Goal: Find specific page/section: Find specific page/section

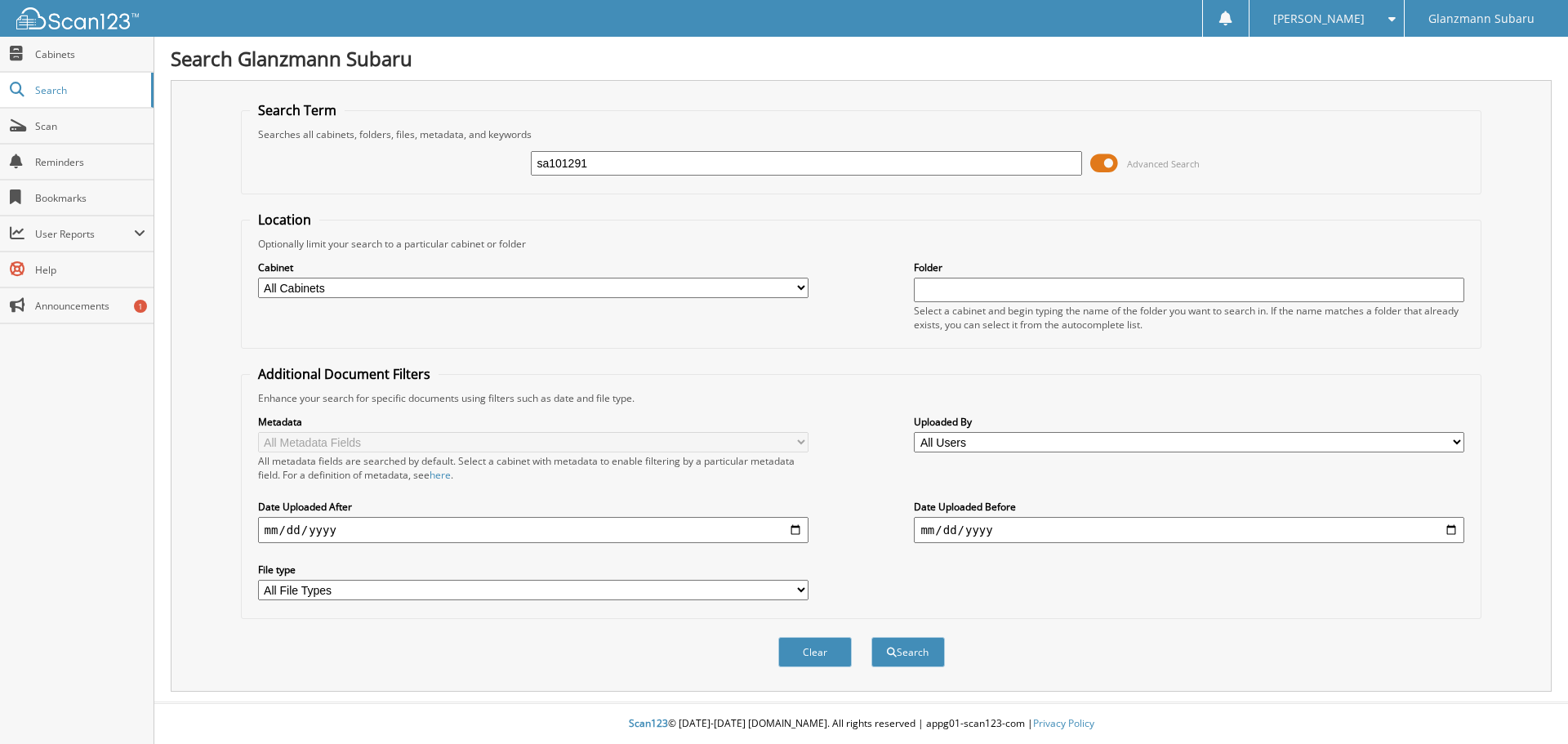
type input "sa101291"
click at [871, 637] on button "Search" at bounding box center [908, 651] width 74 height 30
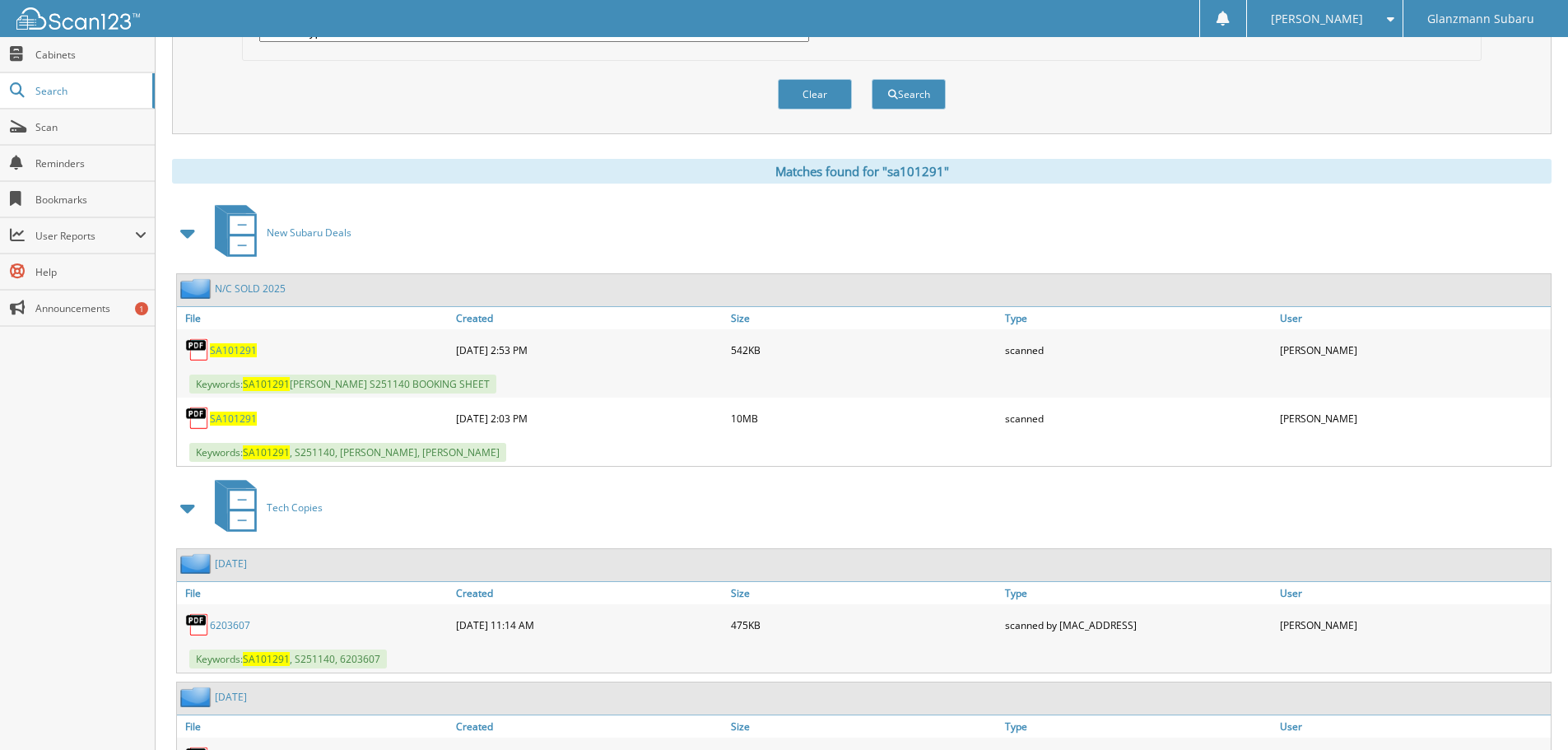
scroll to position [576, 0]
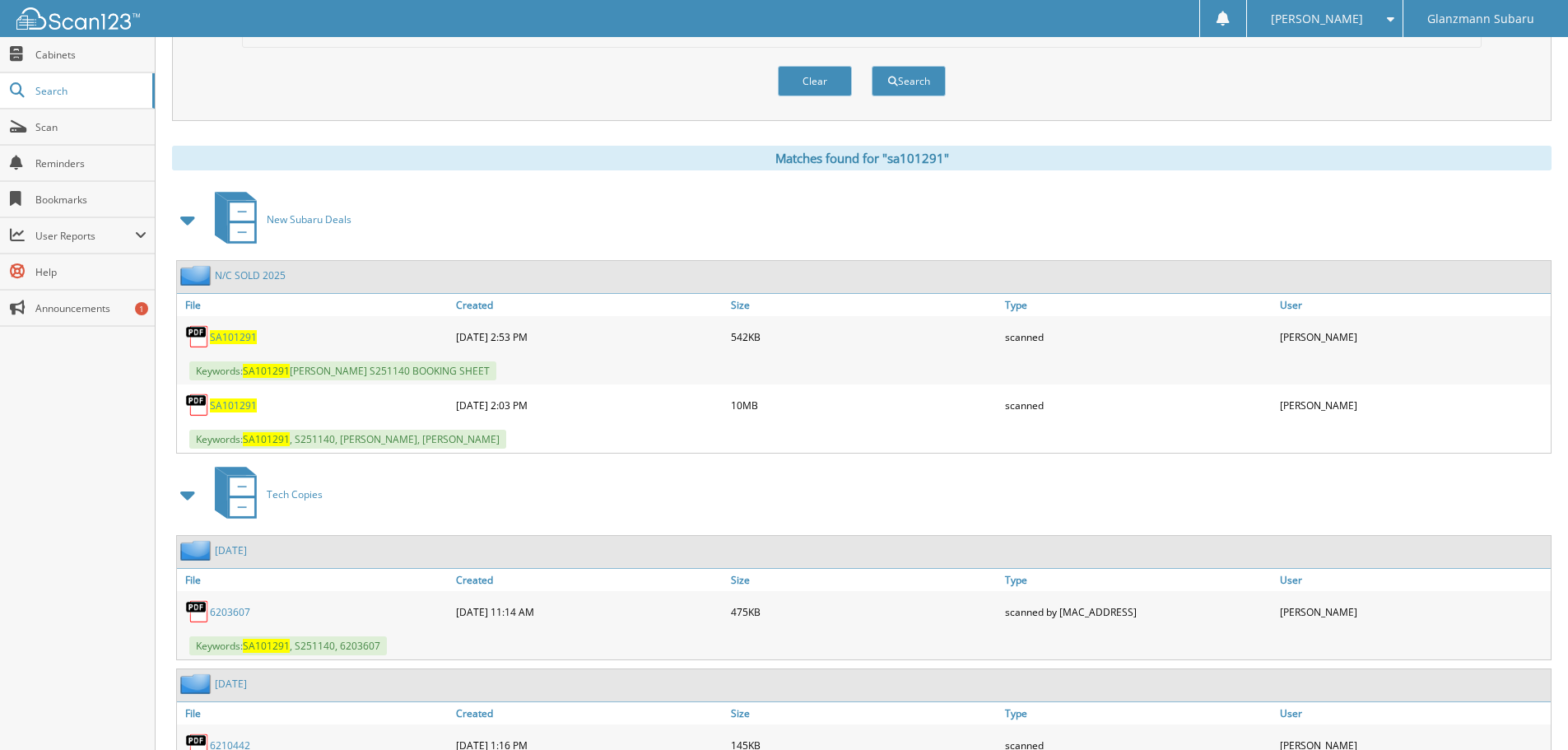
click at [246, 338] on span "SA101291" at bounding box center [233, 337] width 47 height 14
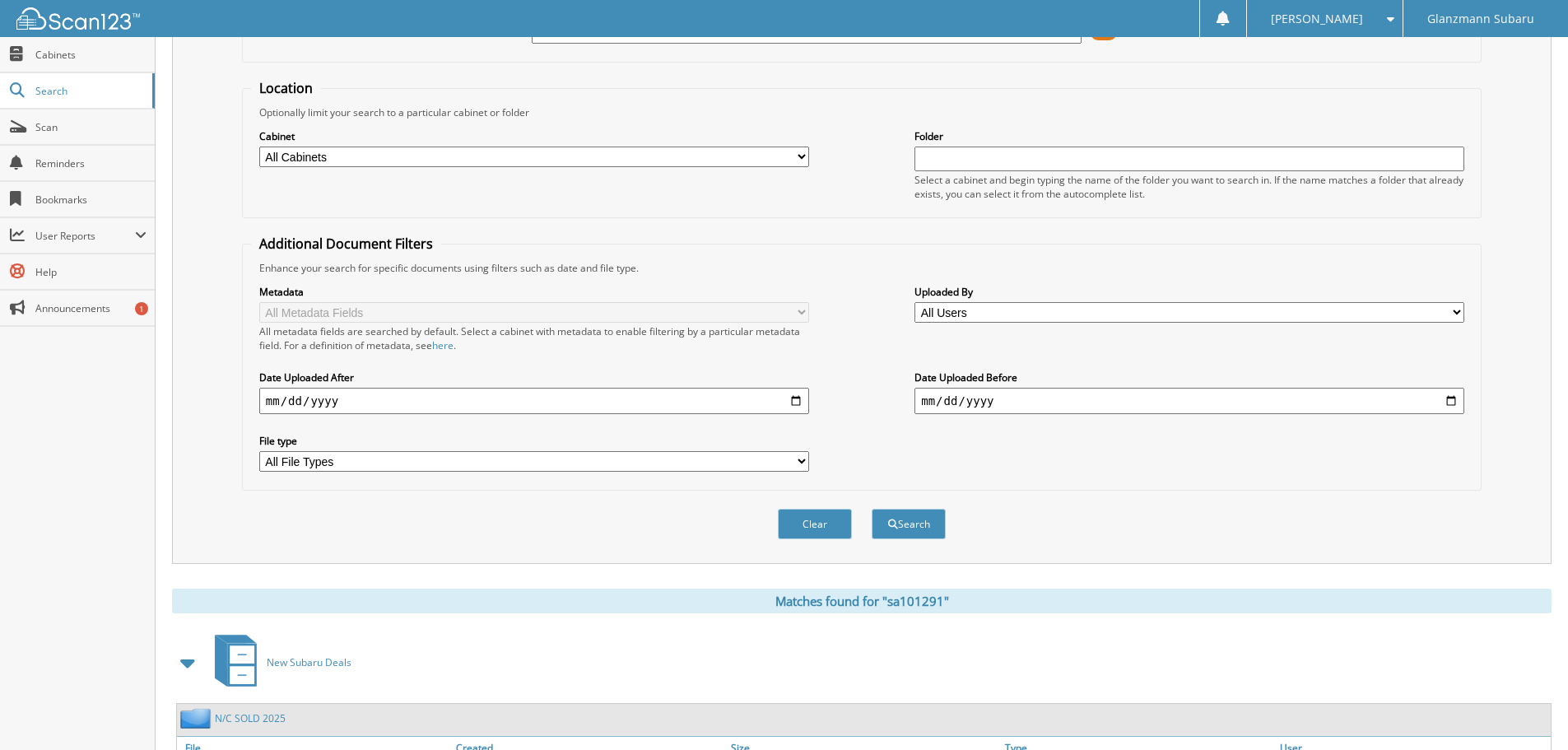
scroll to position [83, 0]
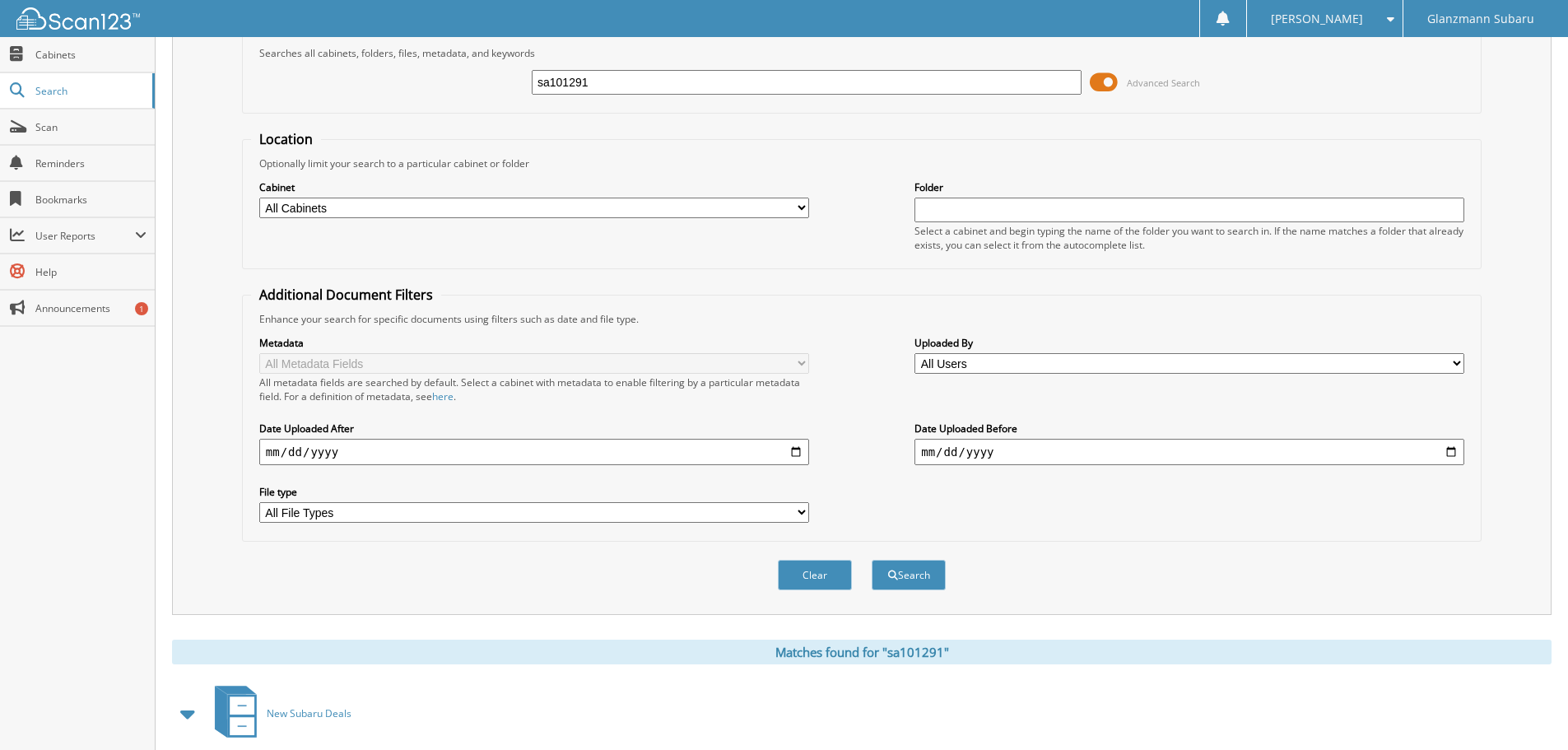
click at [620, 84] on input "sa101291" at bounding box center [806, 83] width 550 height 25
type input "LH416860"
click at [872, 560] on button "Search" at bounding box center [909, 575] width 74 height 31
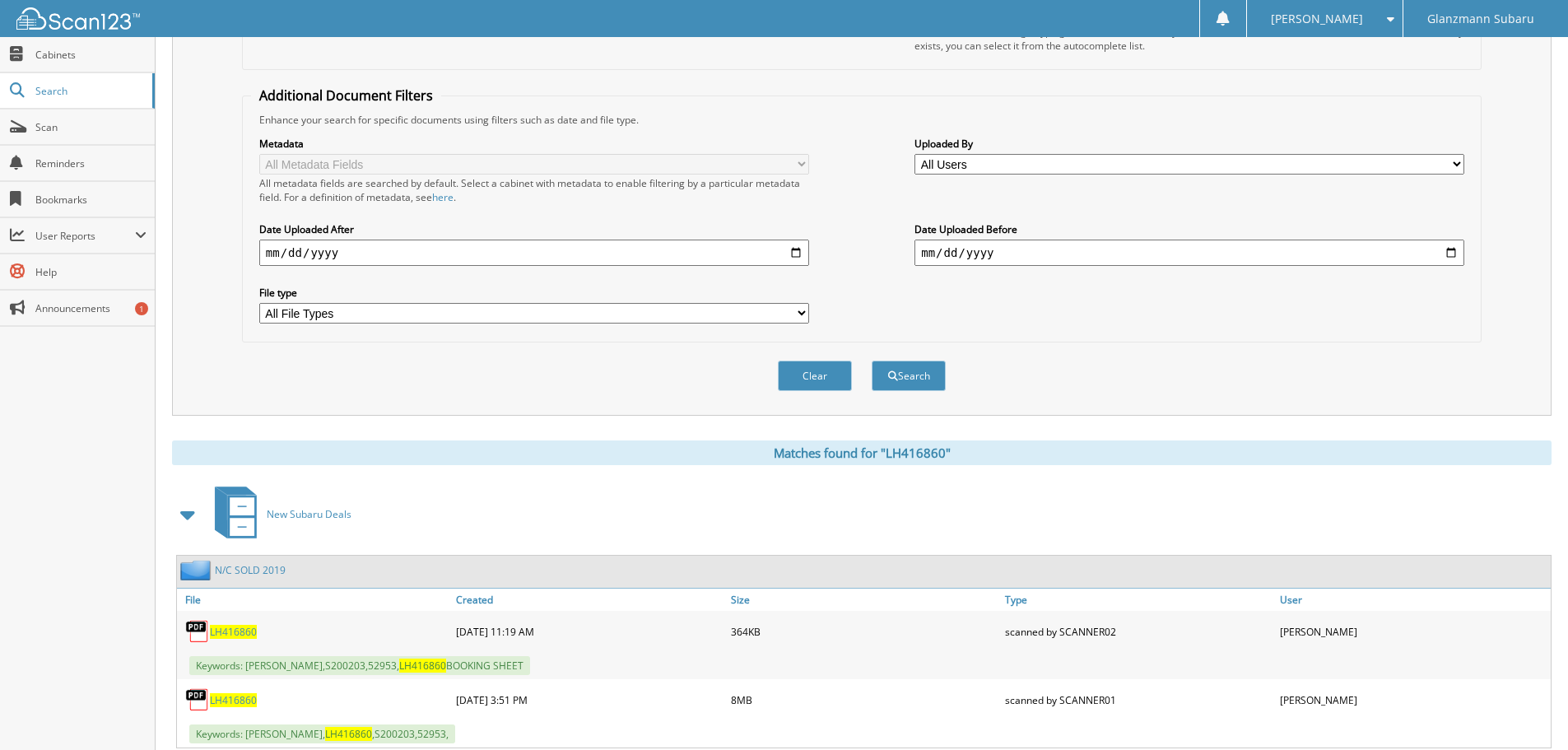
scroll to position [576, 0]
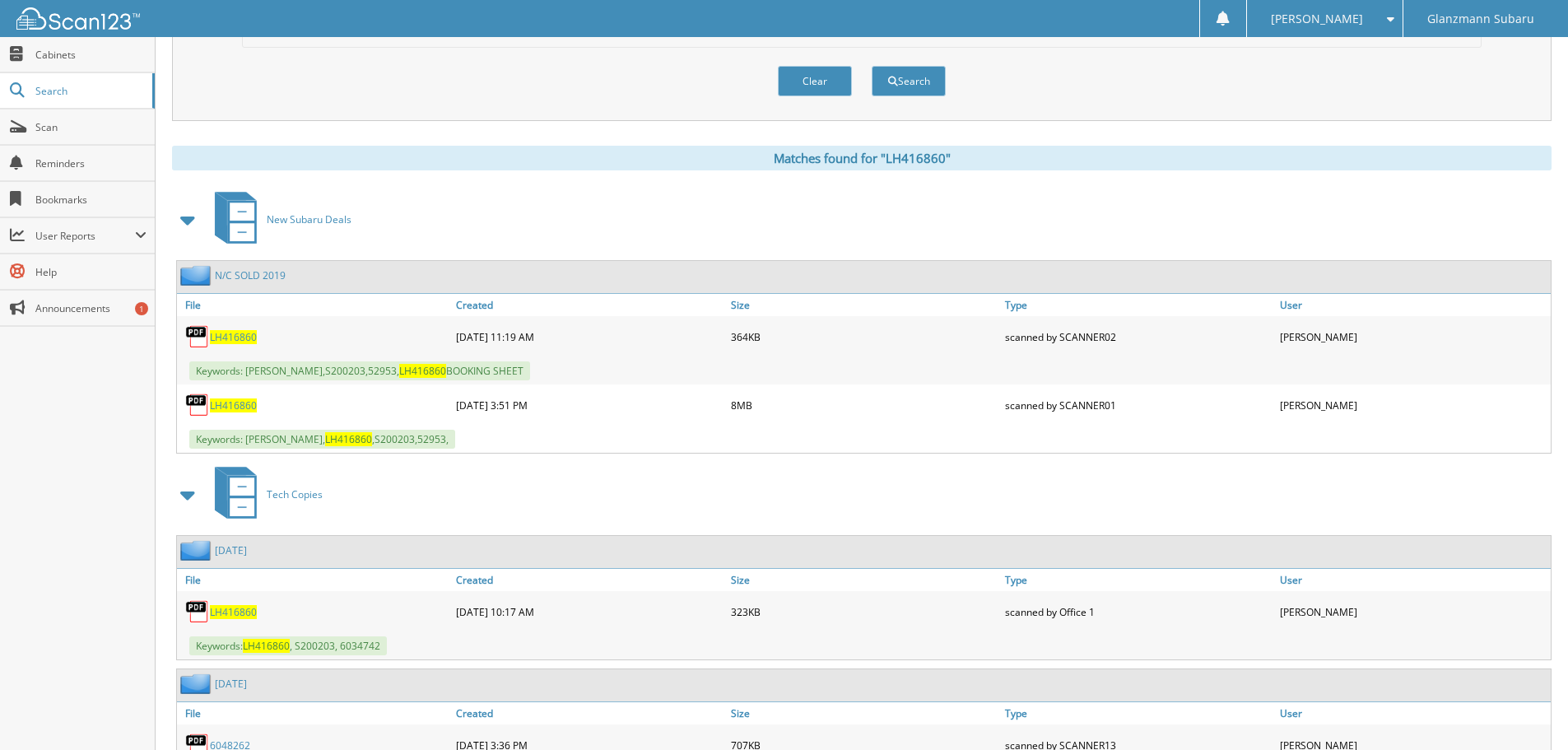
click at [247, 406] on span "LH416860" at bounding box center [233, 405] width 47 height 14
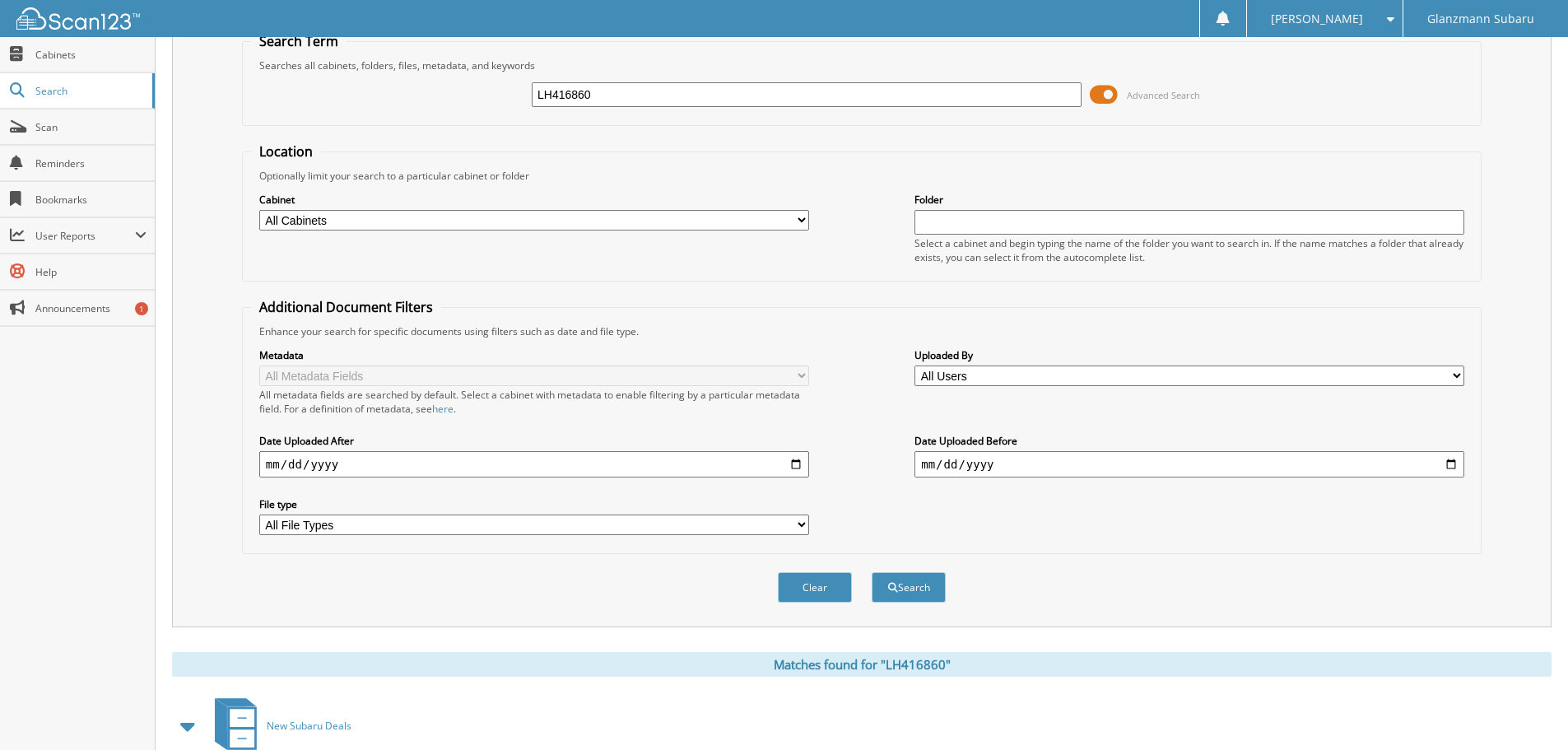
scroll to position [0, 0]
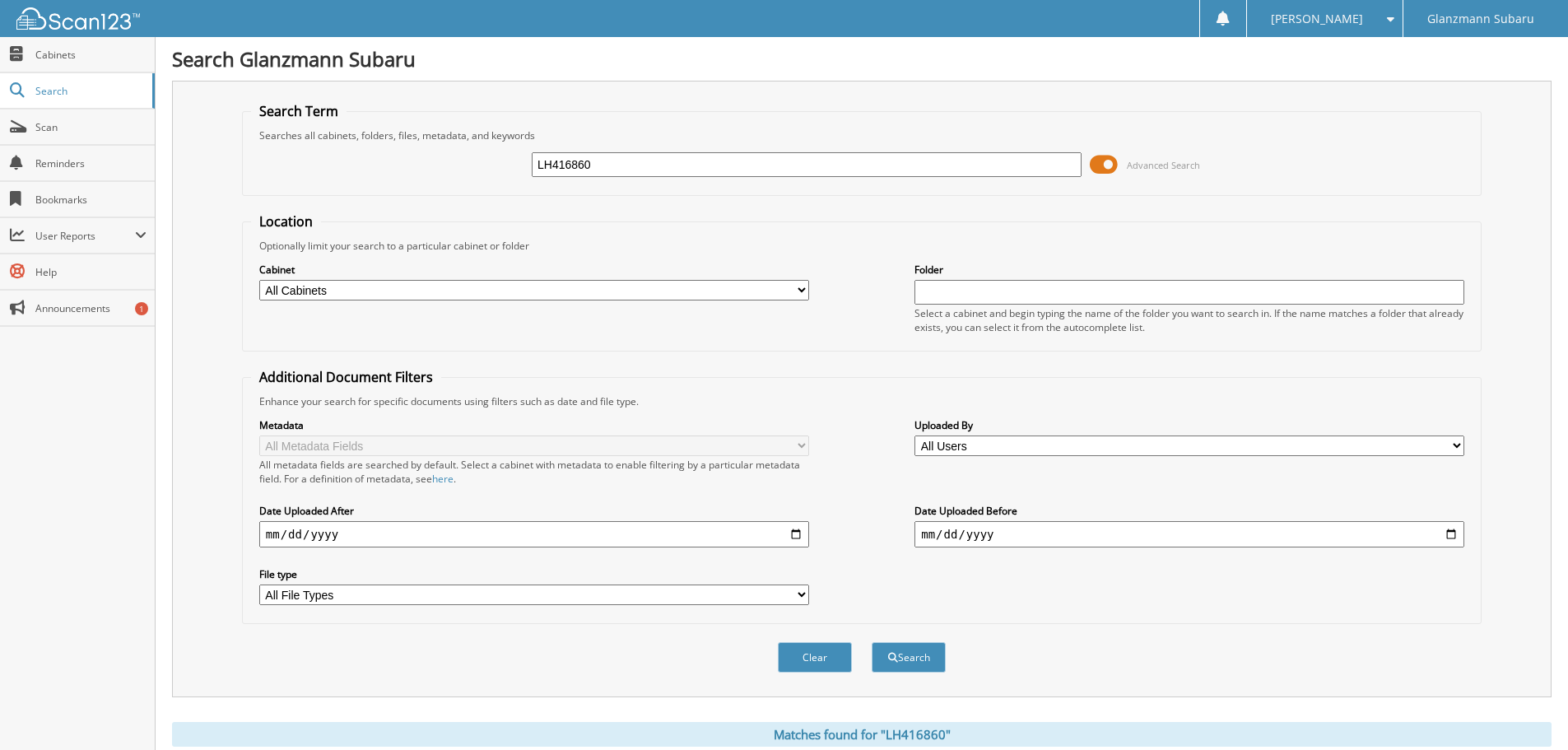
click at [607, 158] on input "LH416860" at bounding box center [806, 165] width 550 height 25
type input "H3707588"
click at [872, 642] on button "Search" at bounding box center [909, 657] width 74 height 31
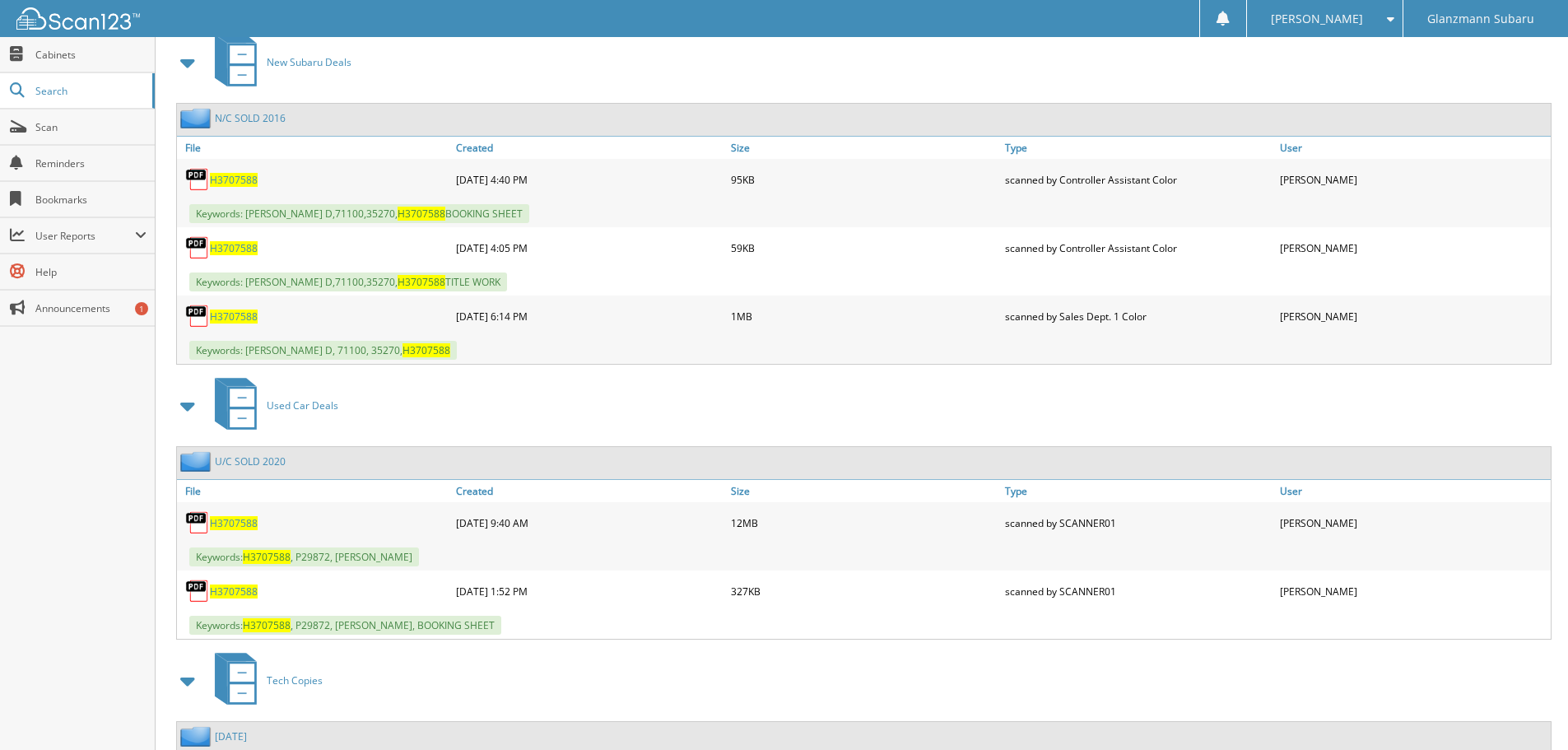
scroll to position [741, 0]
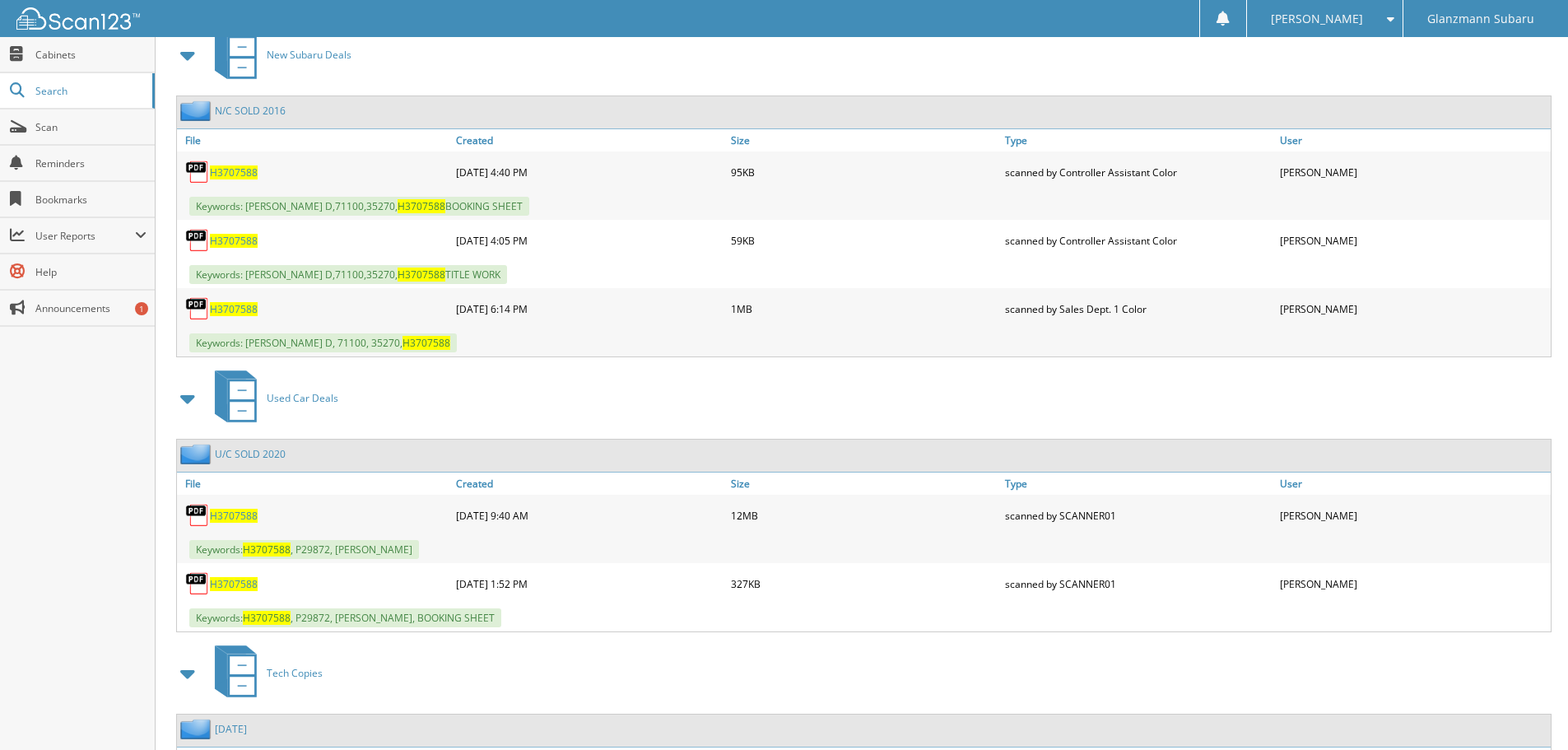
click at [237, 515] on span "H3707588" at bounding box center [234, 515] width 48 height 14
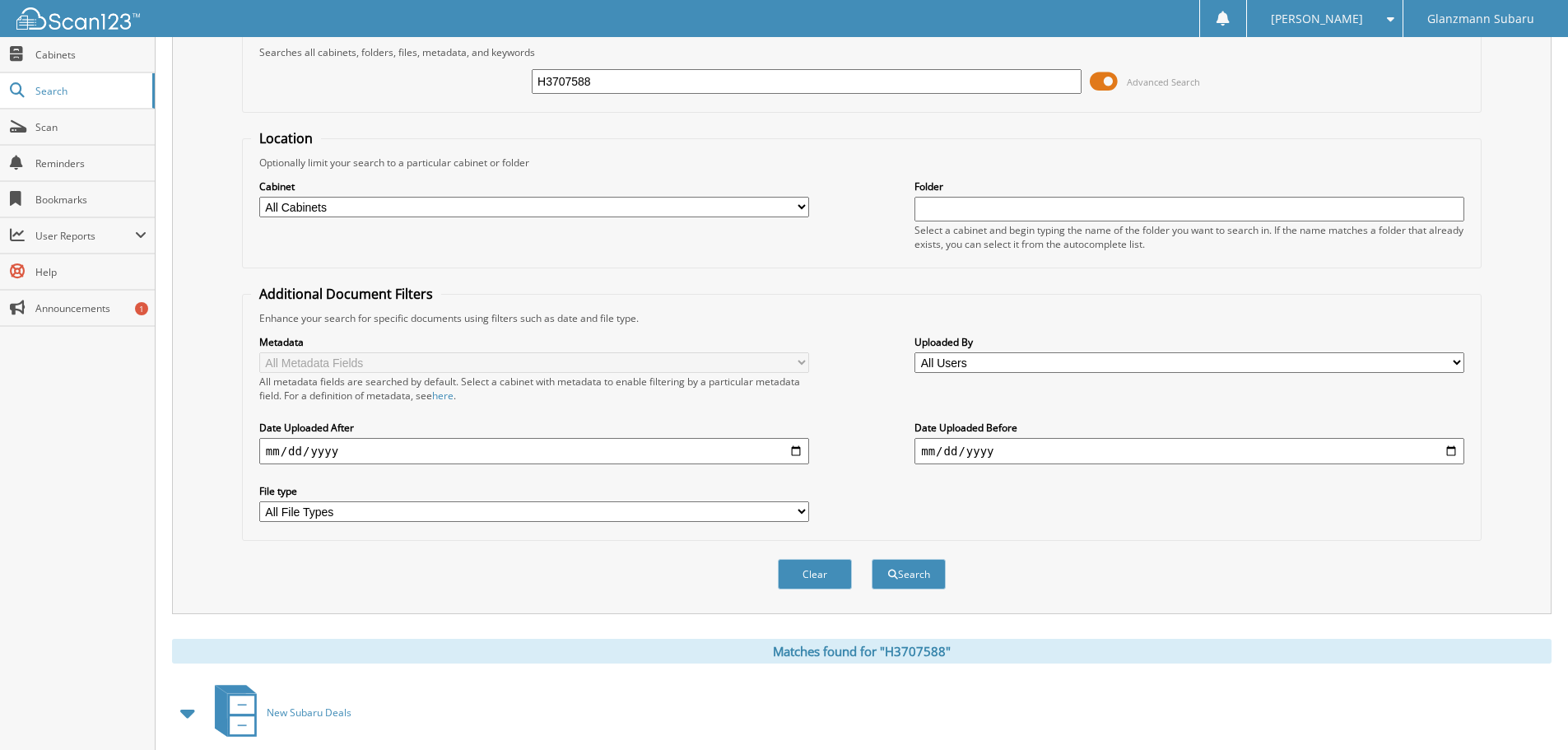
scroll to position [83, 0]
click at [638, 83] on input "H3707588" at bounding box center [806, 83] width 550 height 25
type input "R3748628"
click at [872, 560] on button "Search" at bounding box center [909, 575] width 74 height 31
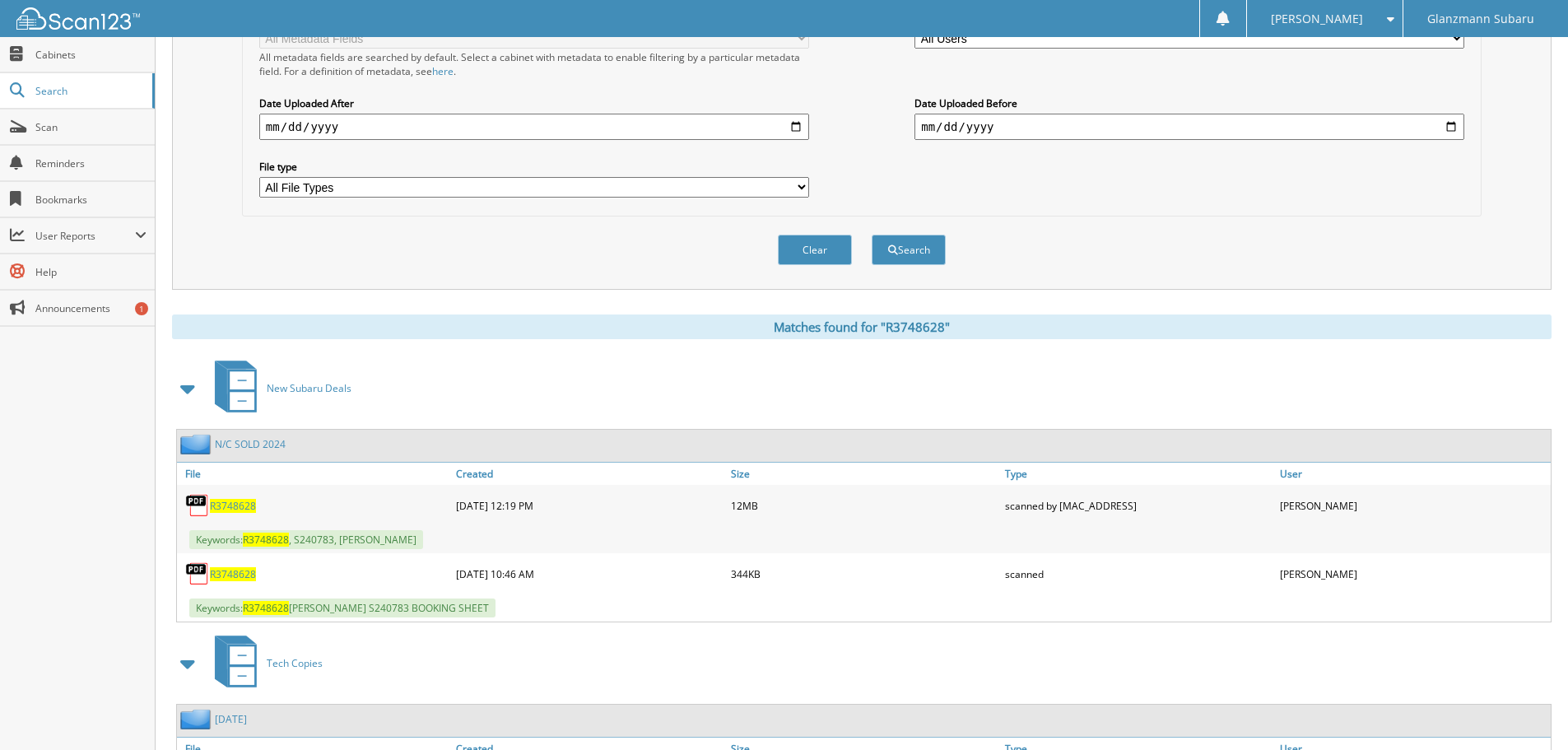
scroll to position [412, 0]
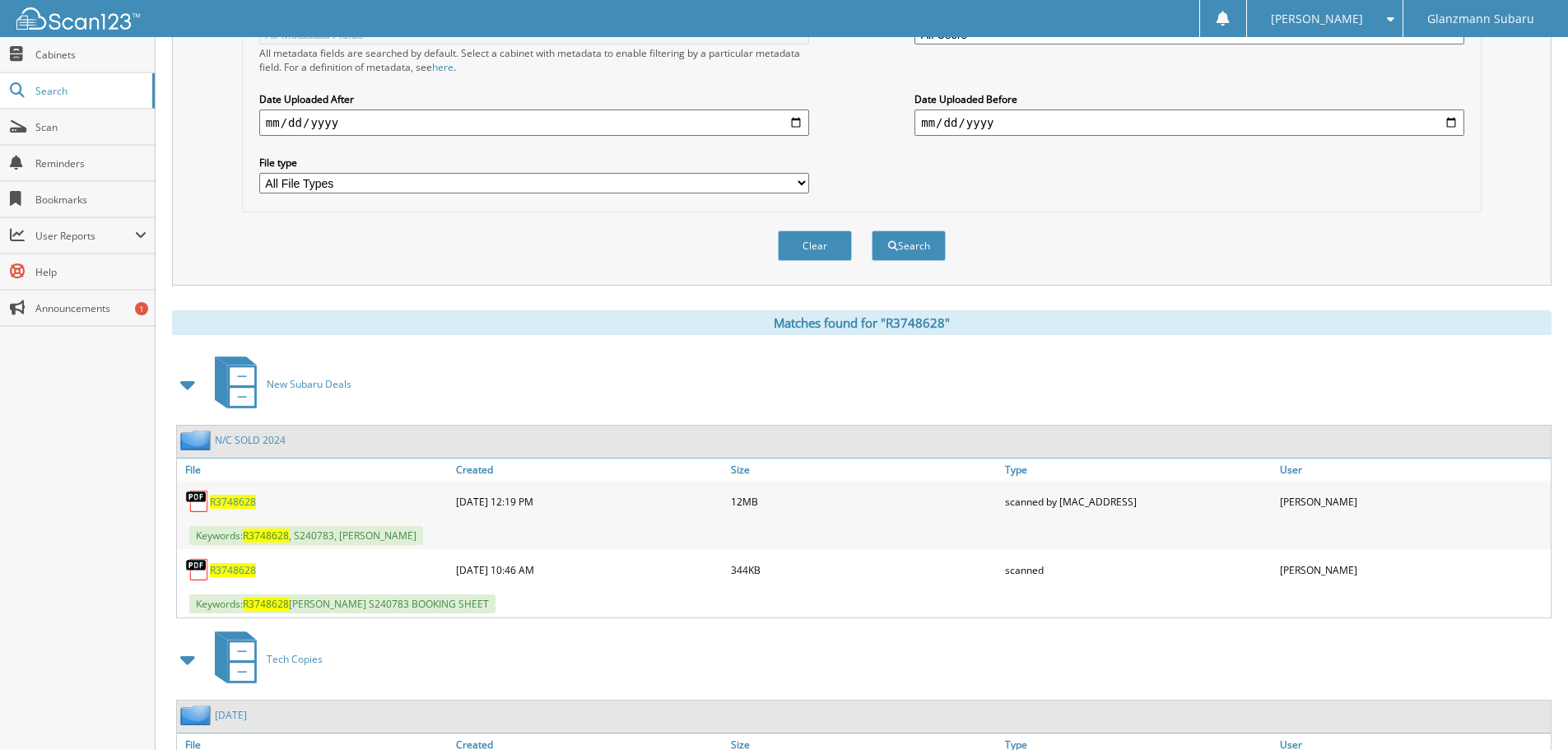
click at [238, 499] on span "R3748628" at bounding box center [233, 501] width 46 height 14
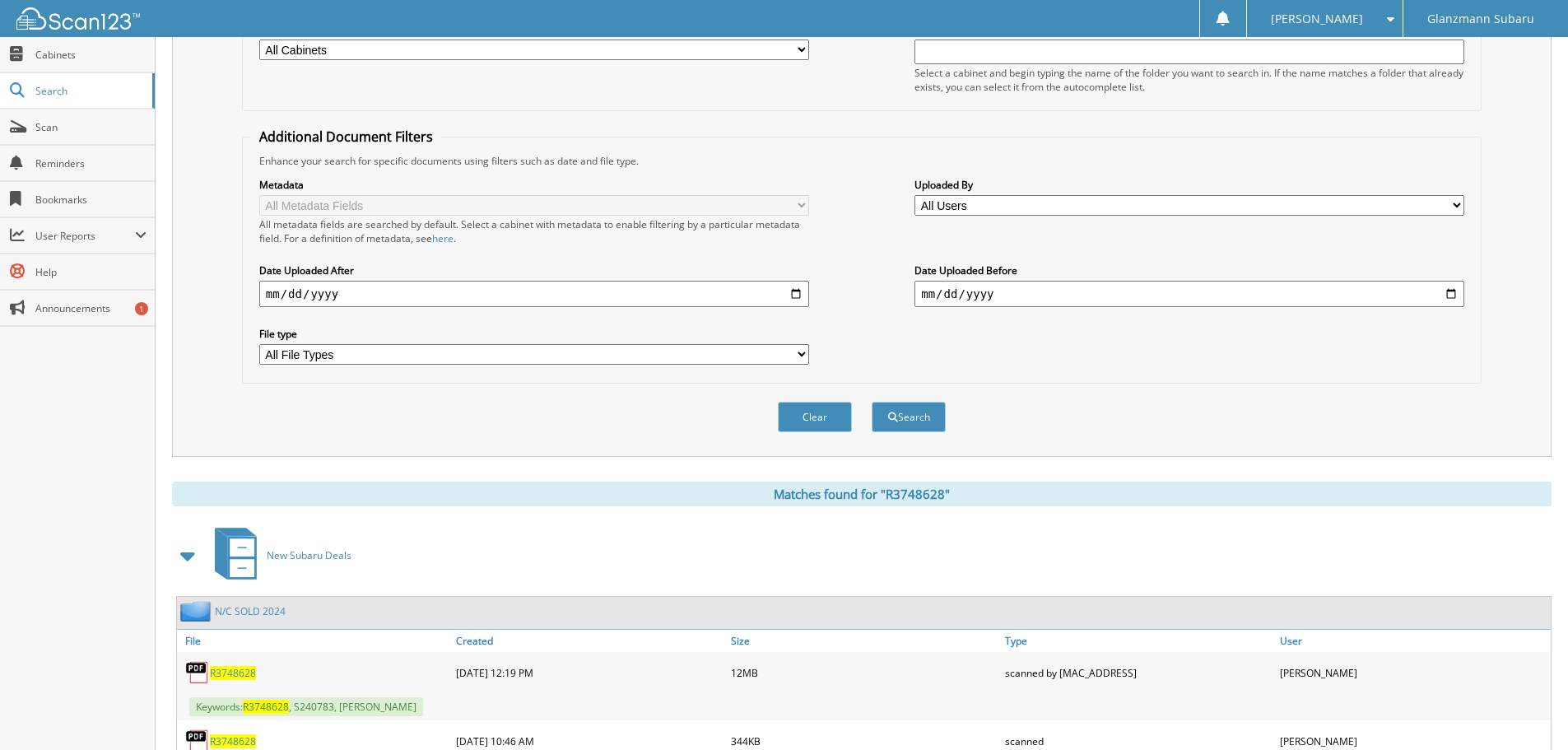
scroll to position [494, 0]
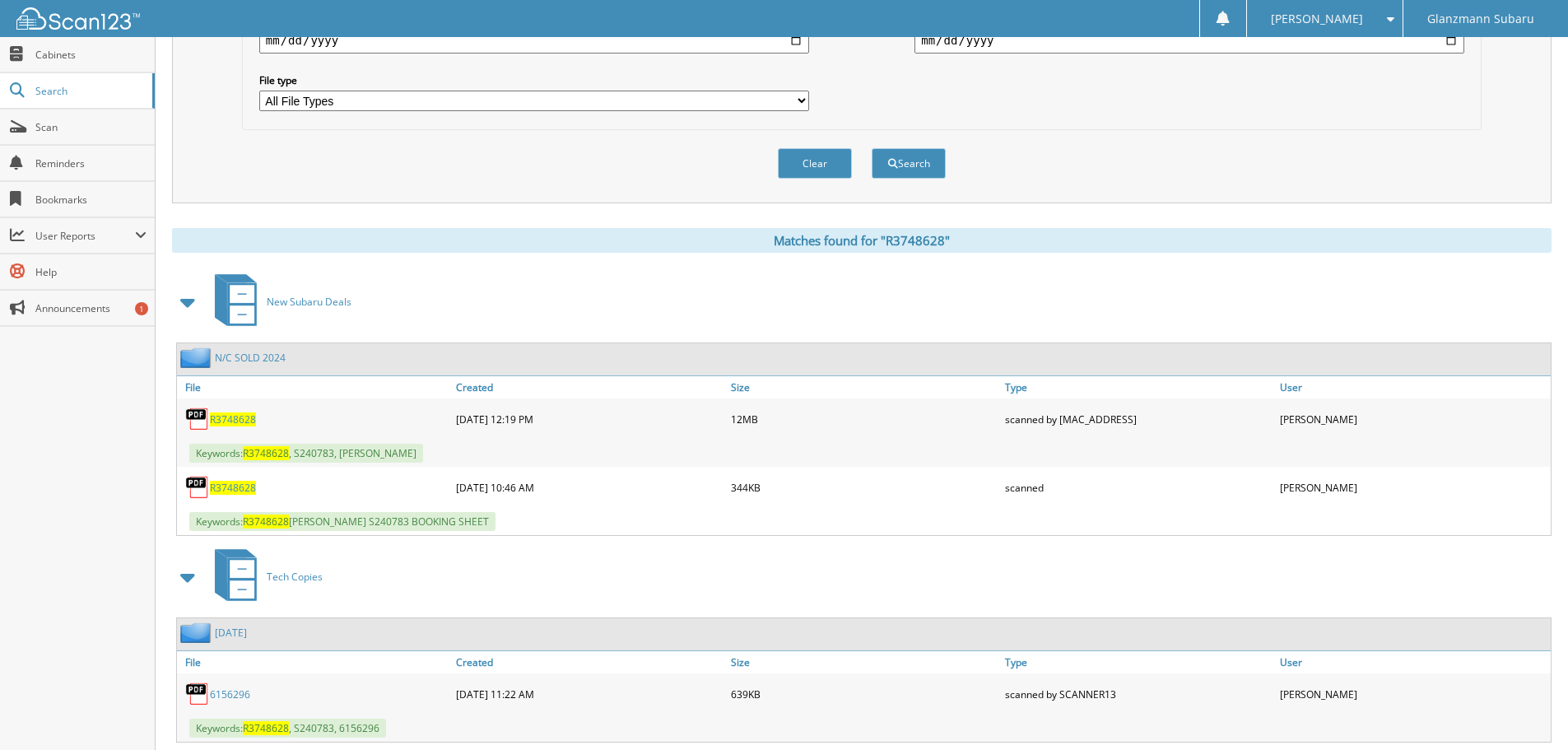
click at [245, 484] on span "R3748628" at bounding box center [233, 487] width 46 height 14
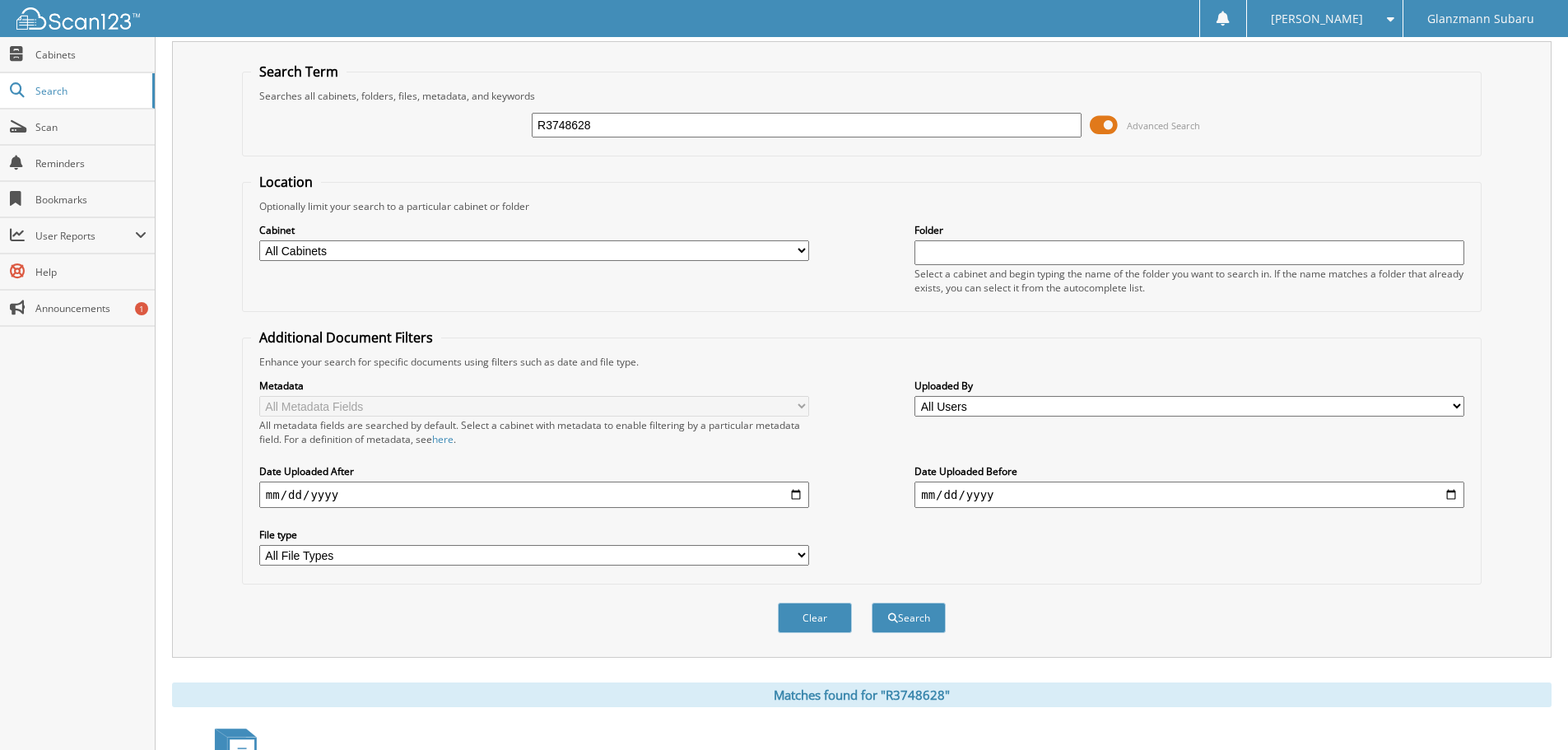
scroll to position [0, 0]
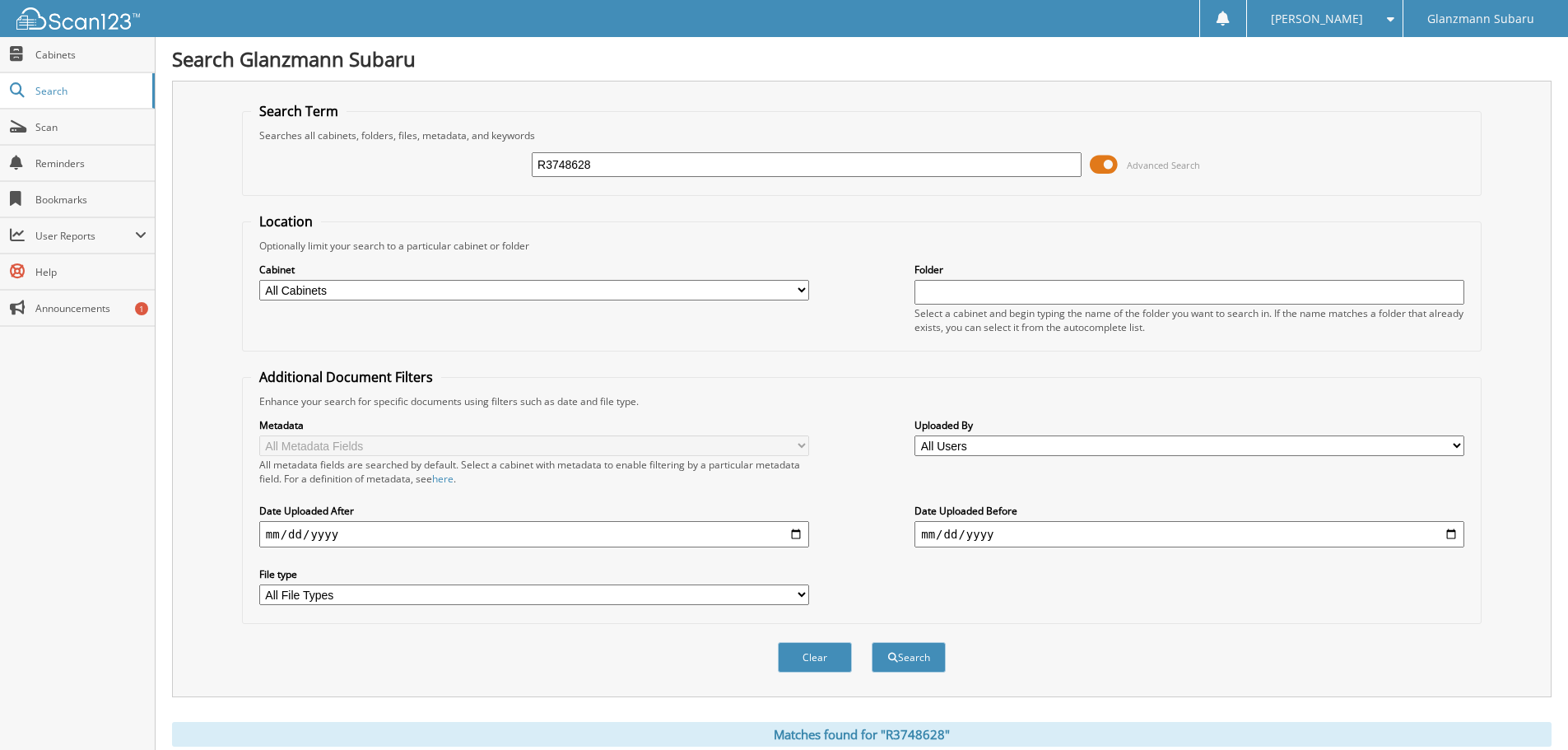
click at [623, 167] on input "R3748628" at bounding box center [806, 165] width 550 height 25
type input "LH416860"
click at [872, 642] on button "Search" at bounding box center [909, 657] width 74 height 31
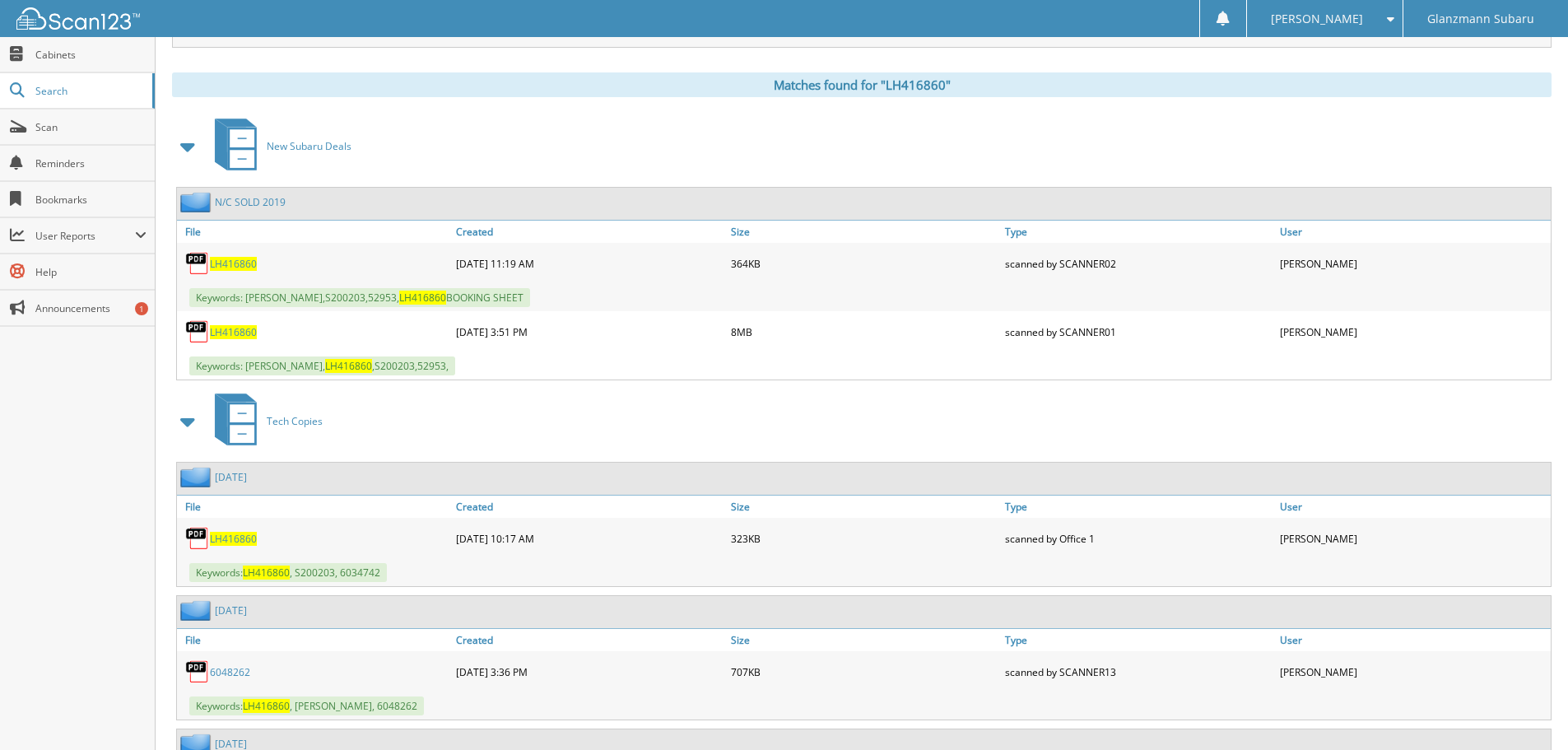
scroll to position [658, 0]
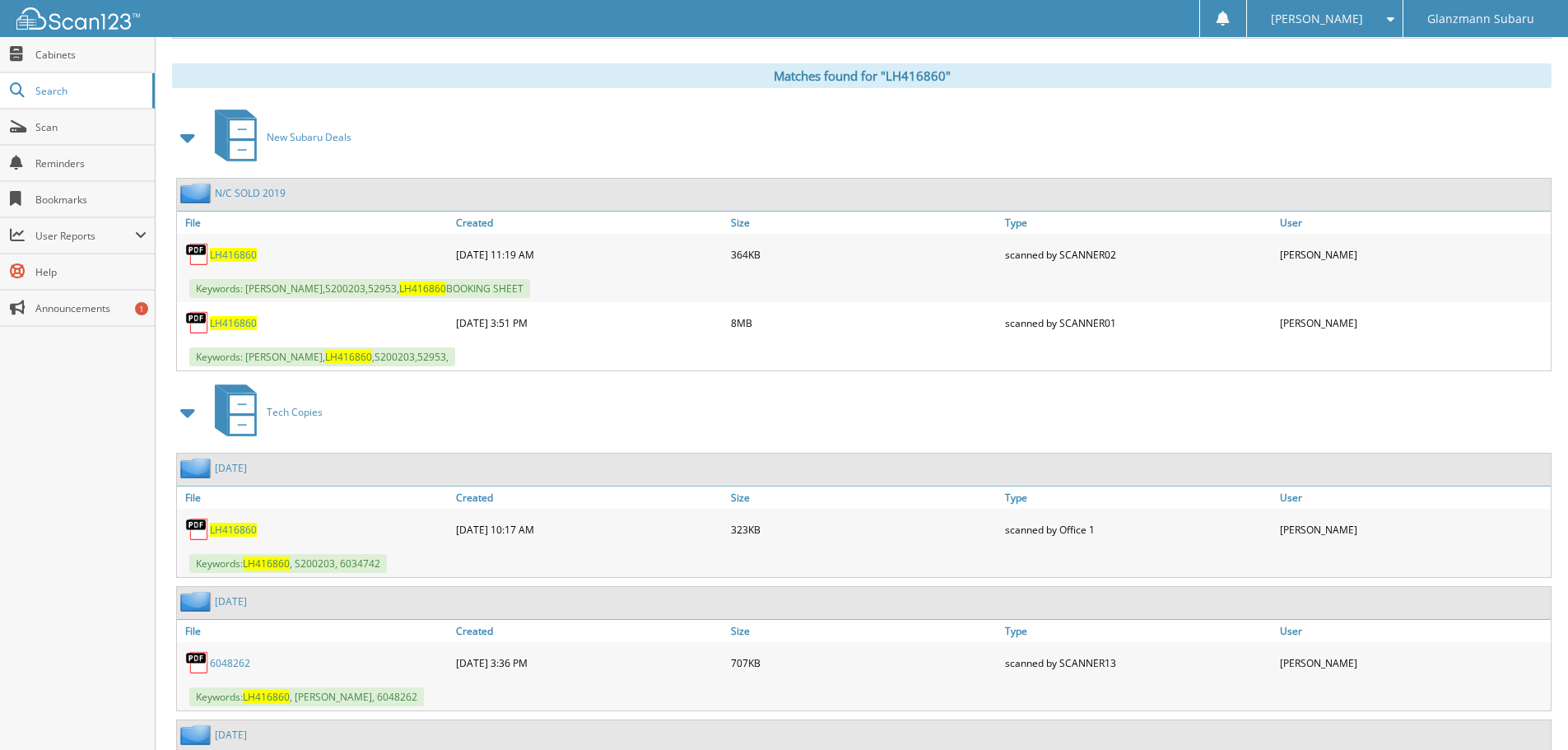
click at [242, 254] on span "LH416860" at bounding box center [233, 255] width 47 height 14
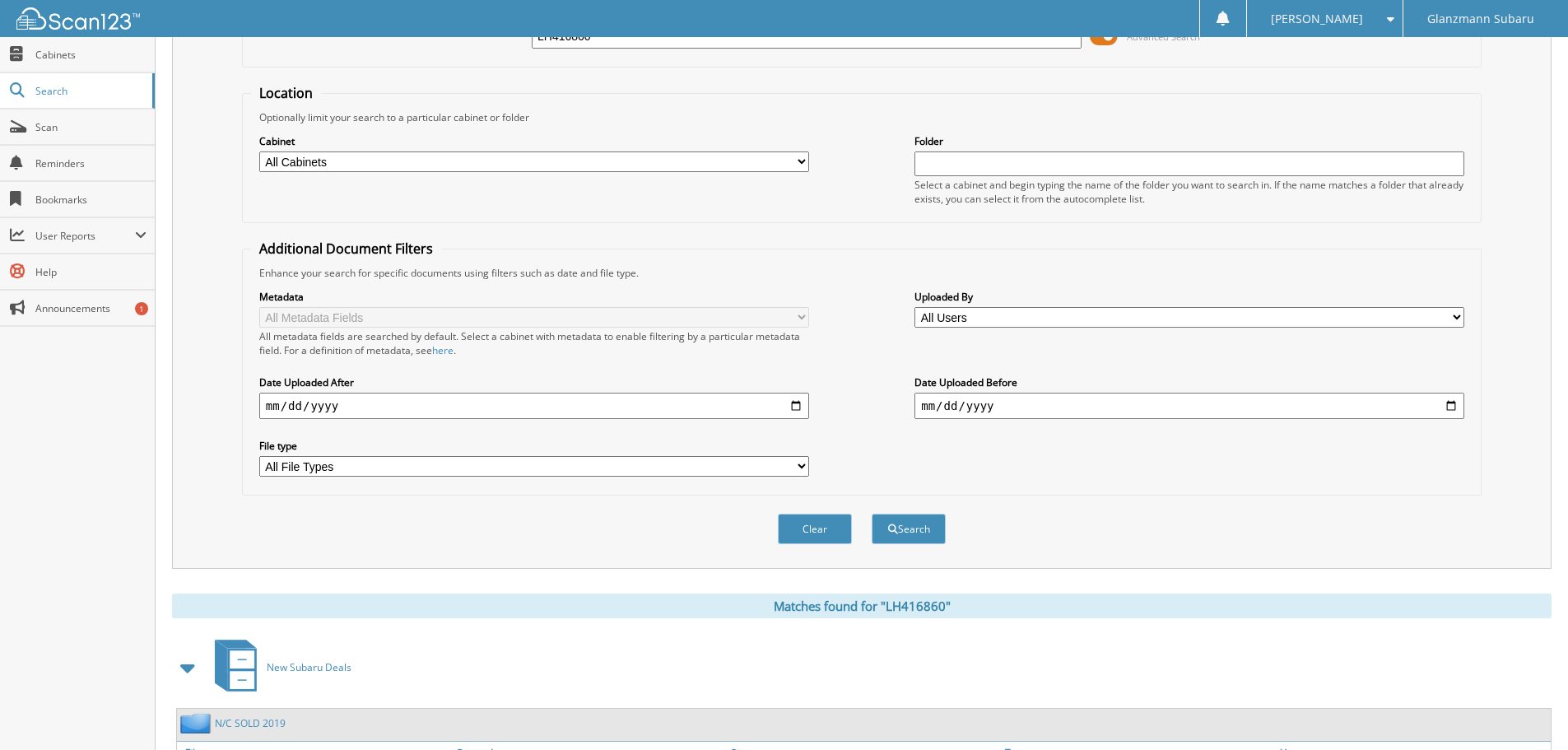
scroll to position [0, 0]
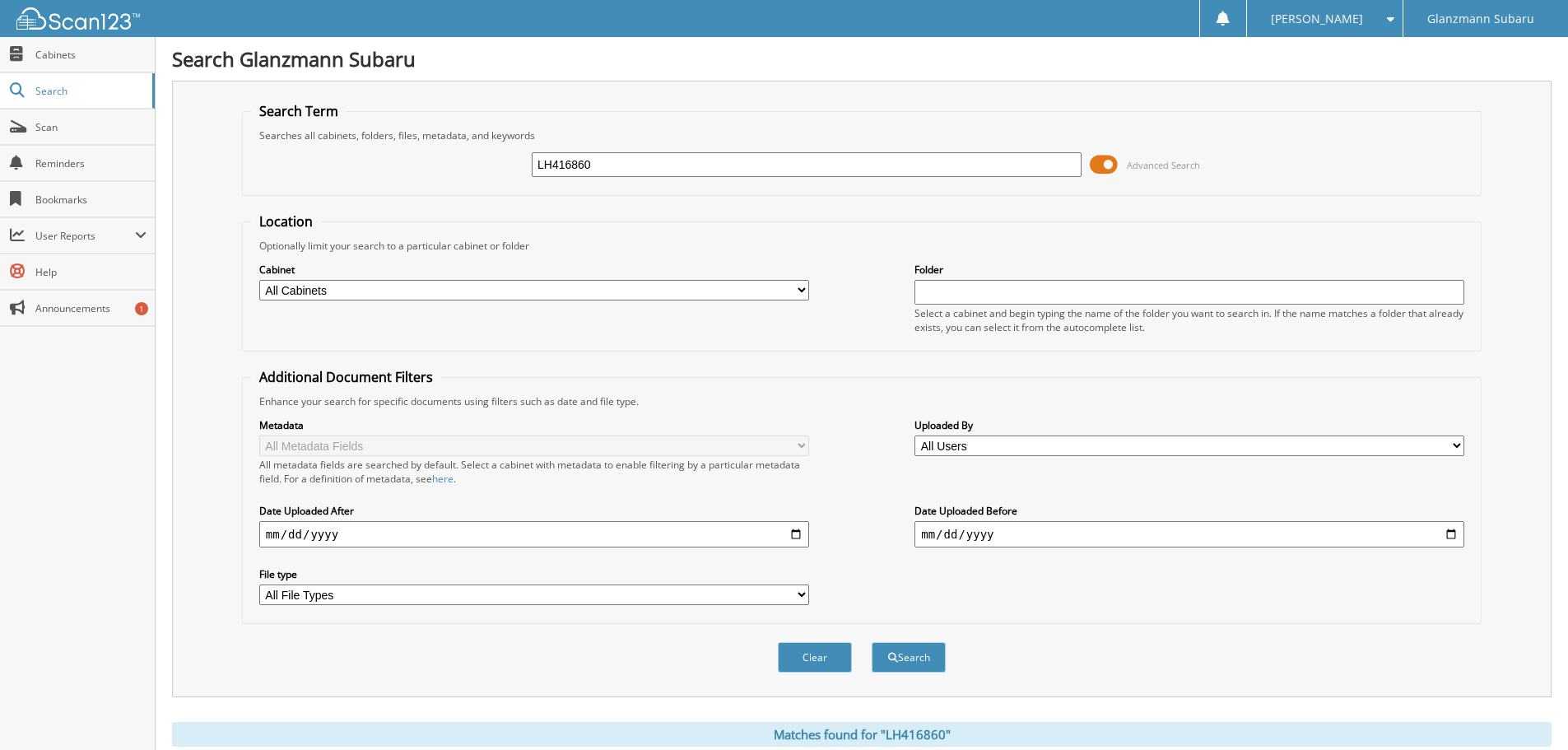
click at [724, 150] on div "LH416860 Advanced Search" at bounding box center [862, 165] width 1221 height 45
click at [685, 170] on input "LH416860" at bounding box center [806, 165] width 550 height 25
type input "H3707588"
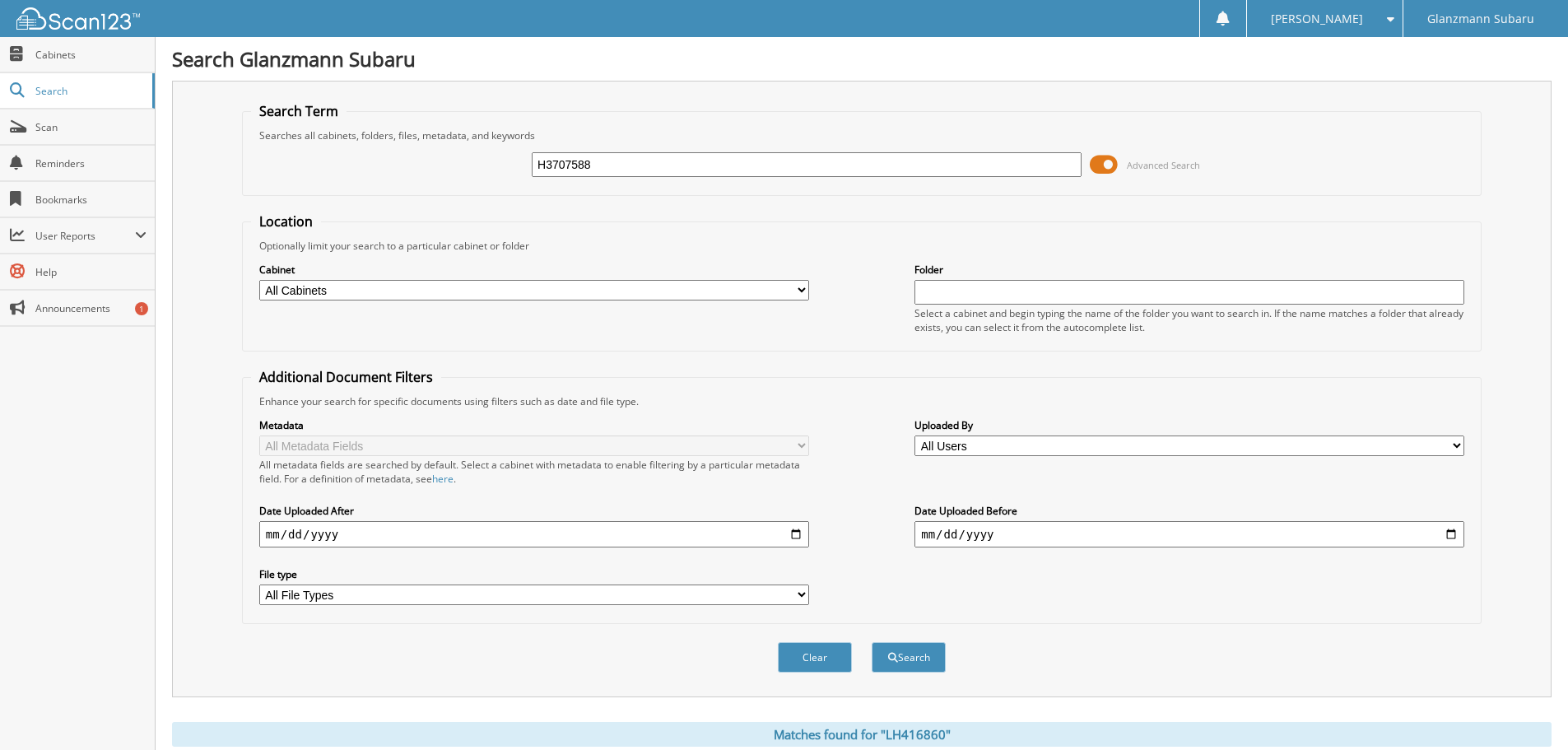
click at [872, 642] on button "Search" at bounding box center [909, 657] width 74 height 31
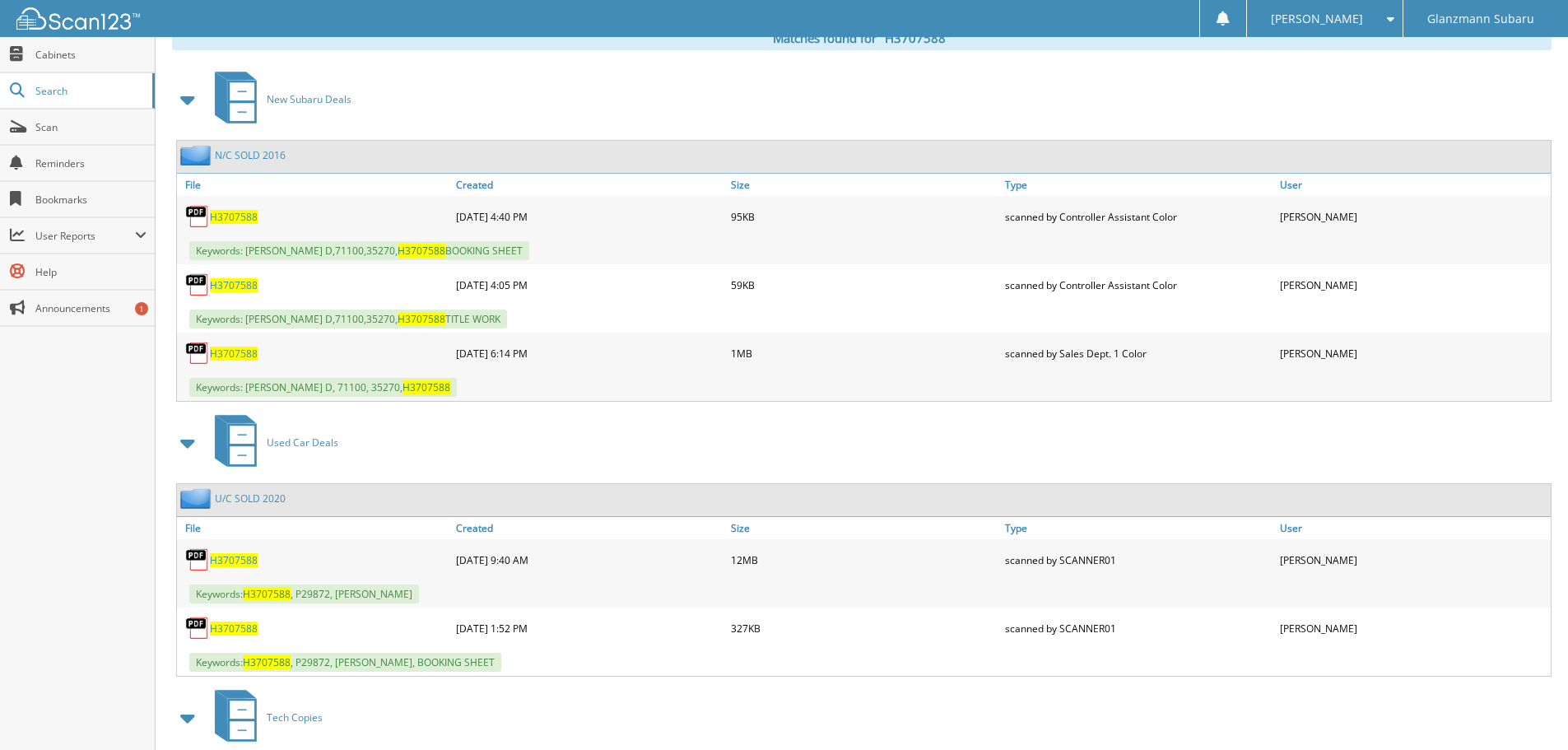
scroll to position [823, 0]
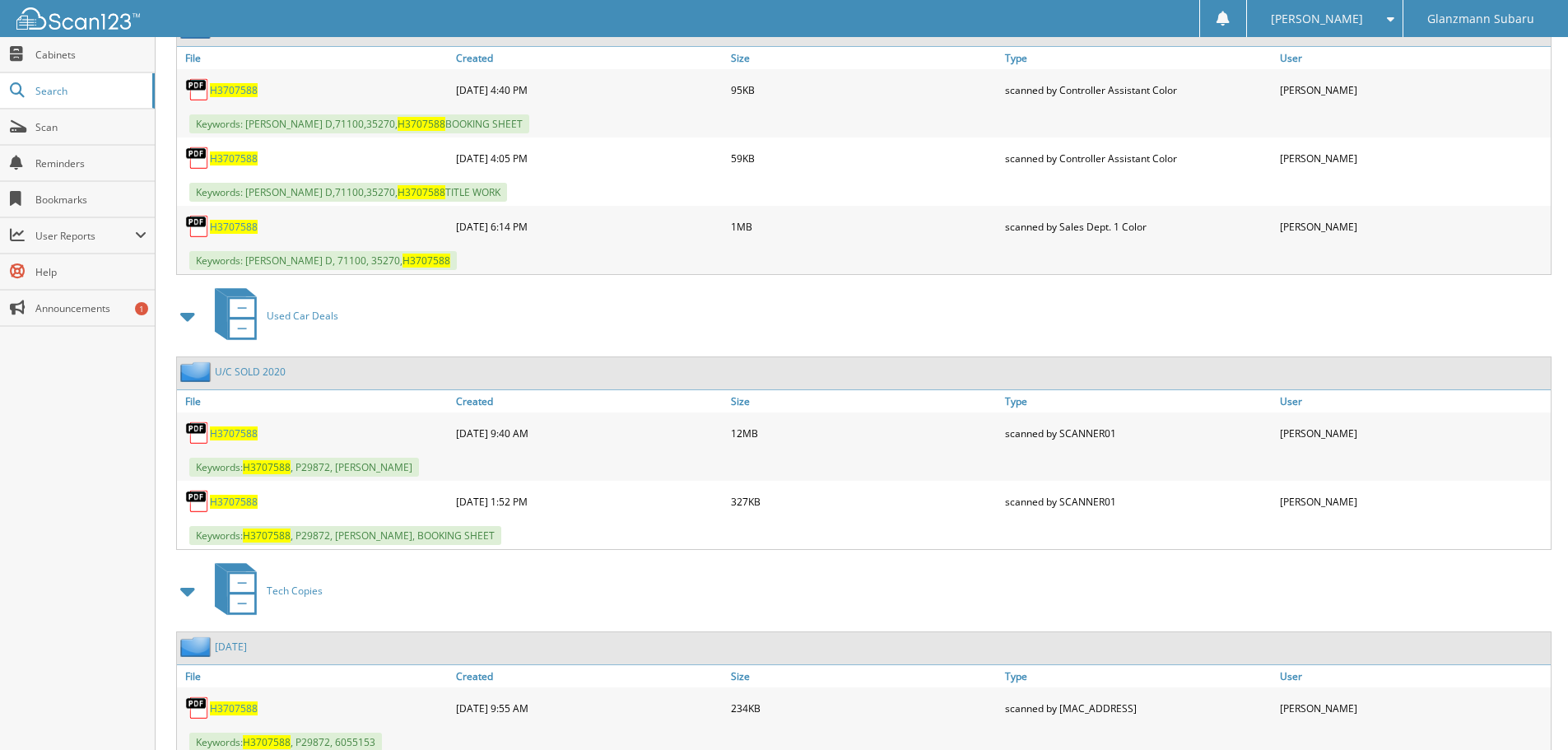
click at [244, 504] on span "H3707588" at bounding box center [234, 501] width 48 height 14
